Goal: Information Seeking & Learning: Learn about a topic

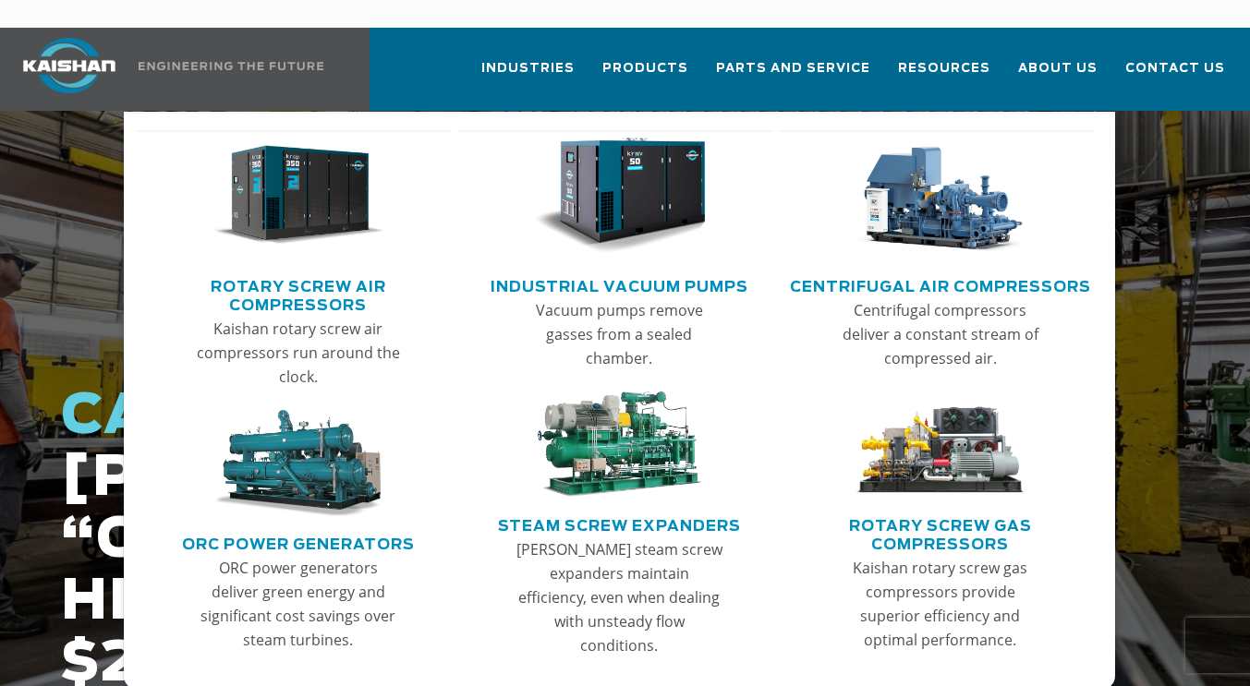
click at [635, 180] on img "Main menu" at bounding box center [619, 196] width 173 height 116
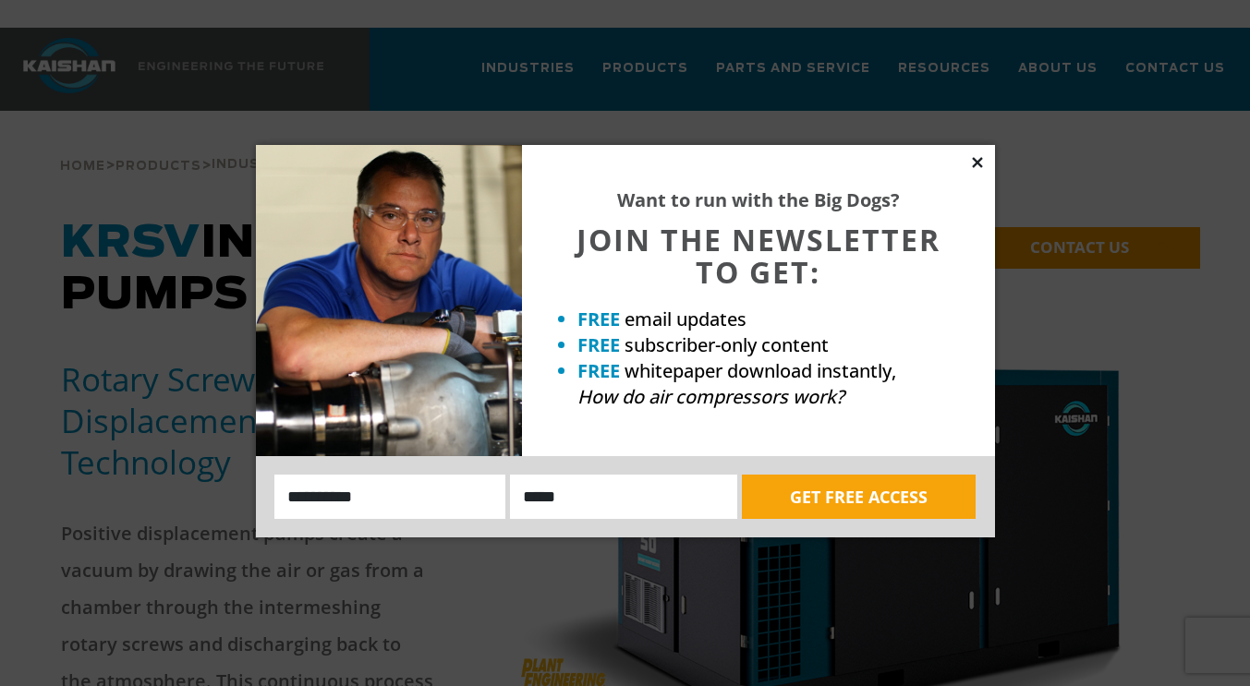
click at [975, 156] on icon at bounding box center [977, 162] width 17 height 17
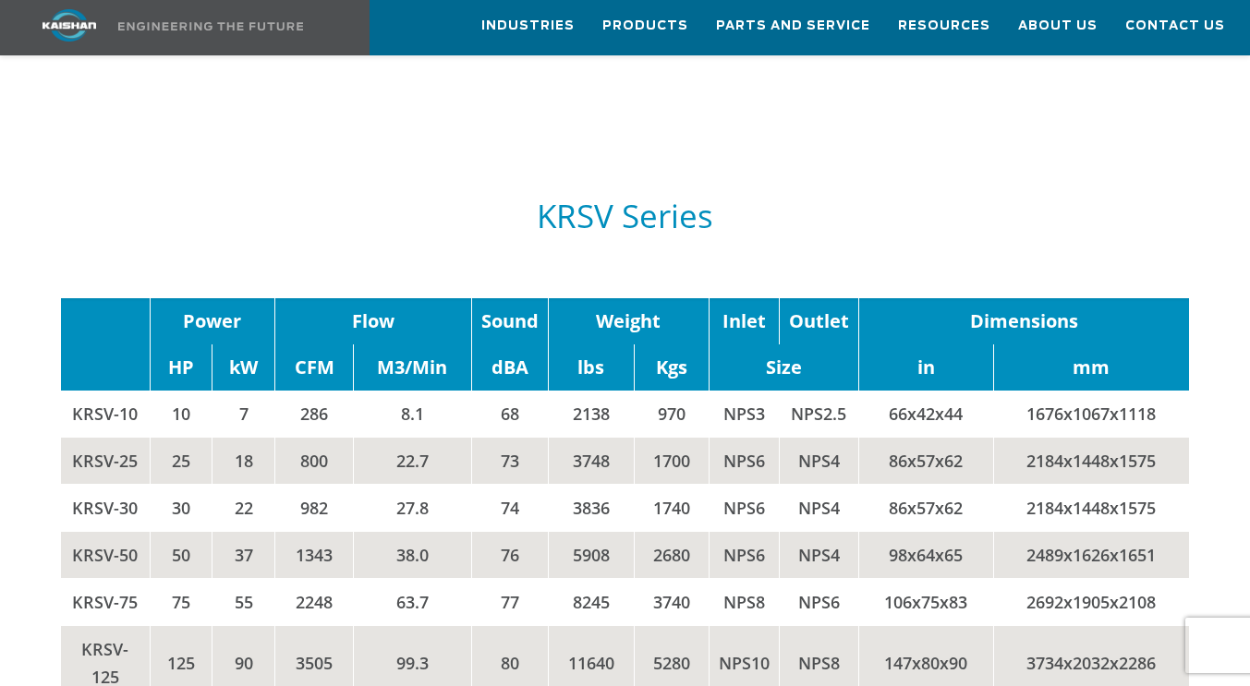
scroll to position [2032, 0]
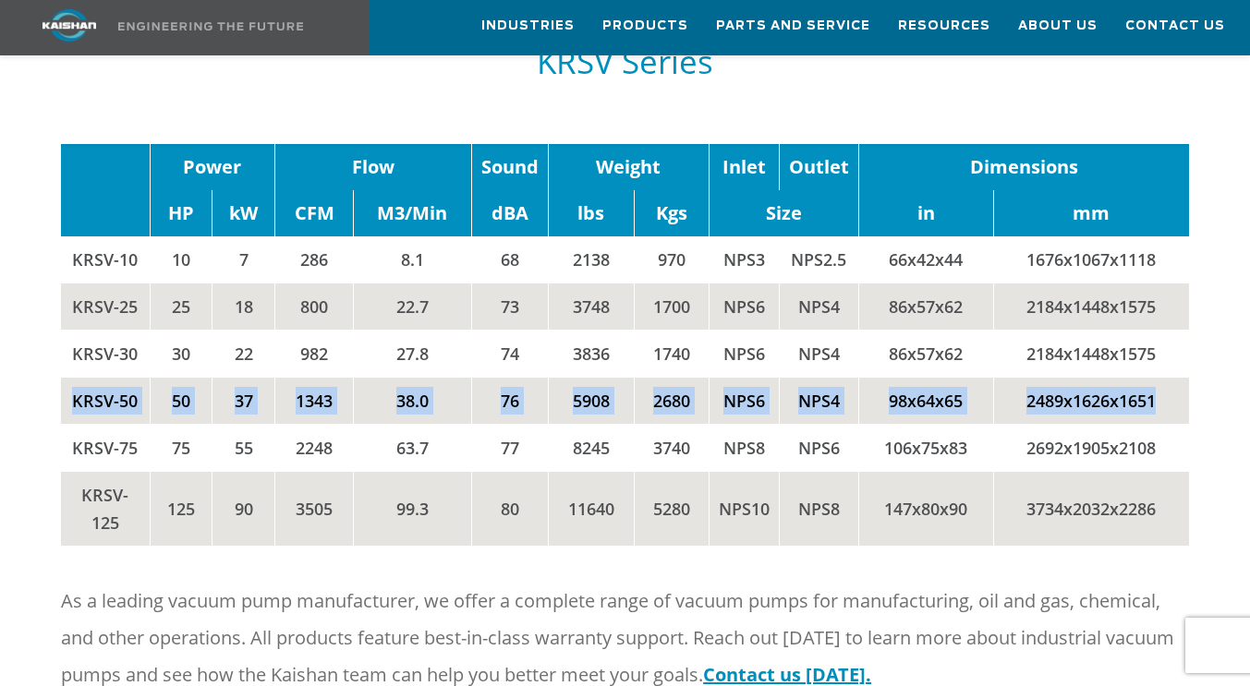
drag, startPoint x: 133, startPoint y: 369, endPoint x: 1187, endPoint y: 370, distance: 1054.0
click at [1187, 378] on tr "KRSV-50 50 37 1343 38.0 76 5908 2680 NPS6 NPS4 98x64x65 2489x1626x1651" at bounding box center [625, 401] width 1128 height 47
copy tr "KRSV-50 50 37 1343 38.0 76 5908 2680 NPS6 NPS4 98x64x65 2489x1626x1651"
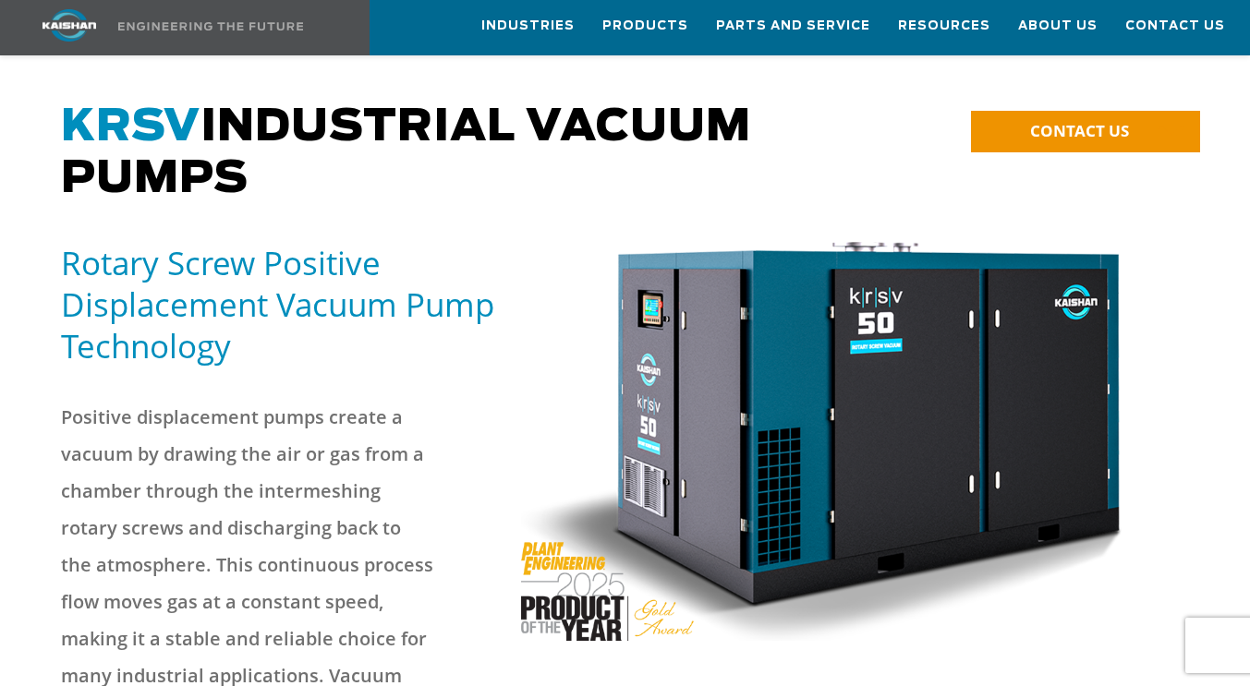
scroll to position [0, 0]
